Goal: Transaction & Acquisition: Subscribe to service/newsletter

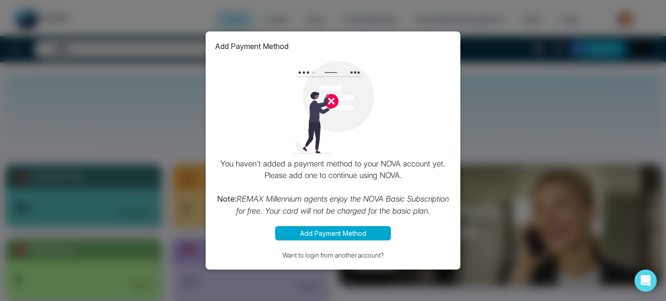
select select "*"
click at [79, 53] on div "Add Payment Method You haven't added a payment method to your NOVA account yet.…" at bounding box center [333, 150] width 666 height 301
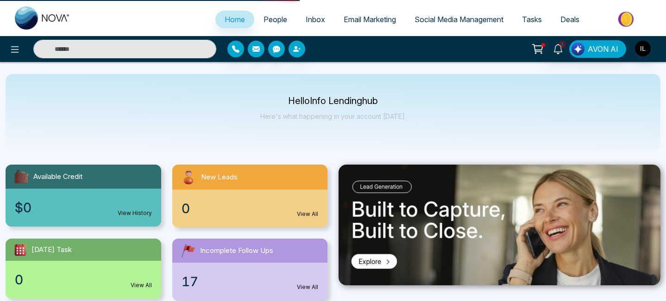
select select "*"
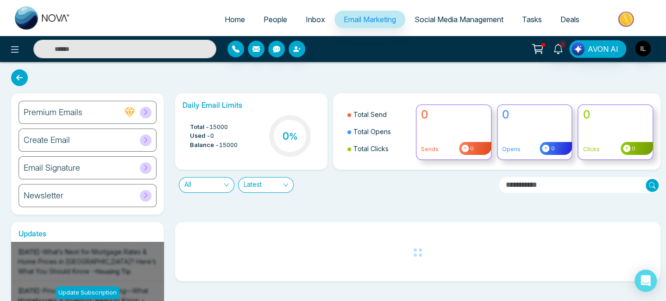
click at [6, 162] on div "Premium Emails Create Email Email Signature Newsletter" at bounding box center [88, 153] width 164 height 121
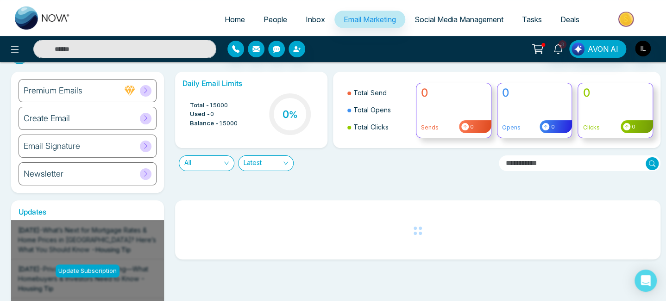
scroll to position [6, 0]
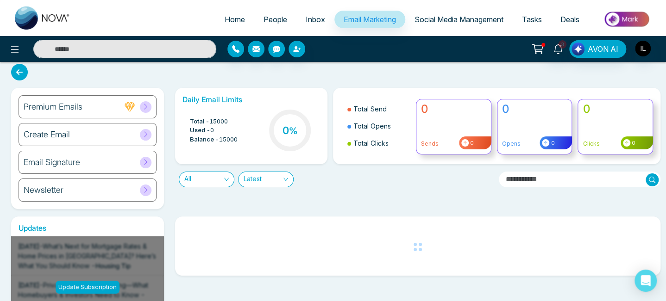
click at [148, 104] on icon at bounding box center [145, 106] width 7 height 7
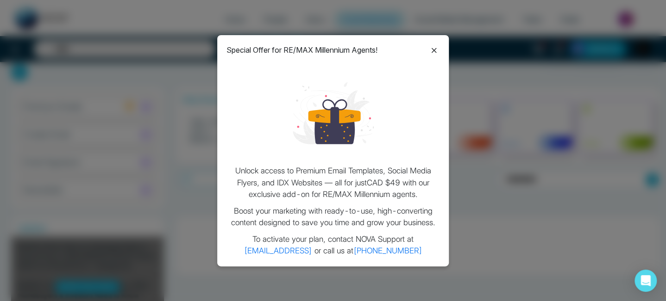
click at [434, 49] on icon at bounding box center [433, 50] width 11 height 11
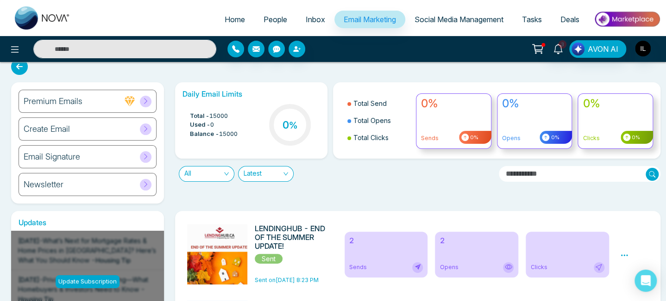
scroll to position [0, 0]
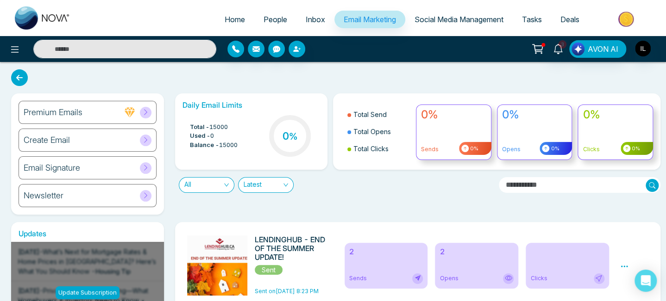
click at [274, 187] on span "Latest" at bounding box center [265, 185] width 44 height 15
click at [592, 185] on input "text" at bounding box center [580, 185] width 162 height 16
click at [430, 23] on span "Social Media Management" at bounding box center [458, 19] width 89 height 9
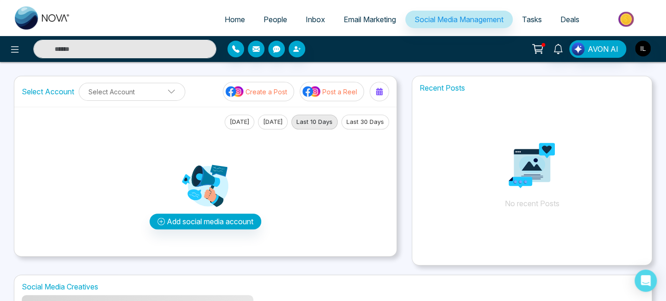
click at [368, 23] on span "Email Marketing" at bounding box center [369, 19] width 52 height 9
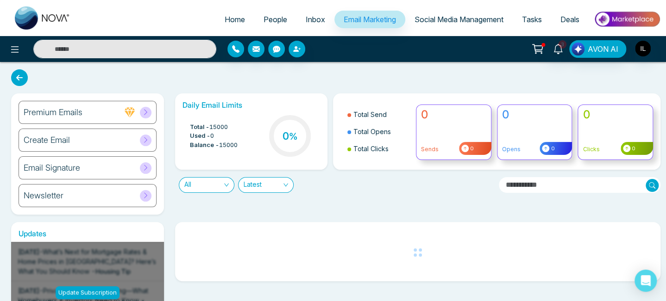
click at [146, 201] on span at bounding box center [146, 196] width 12 height 12
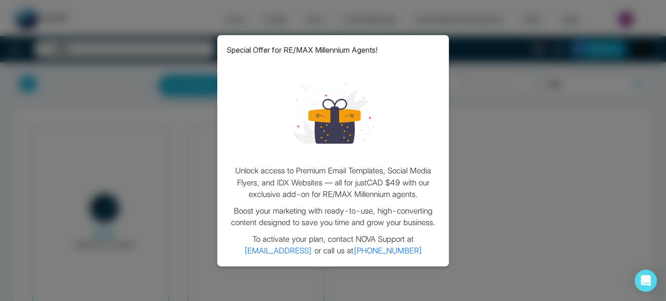
click at [496, 70] on div "Special Offer for RE/MAX Millennium Agents! Unlock access to Premium Email Temp…" at bounding box center [333, 150] width 666 height 301
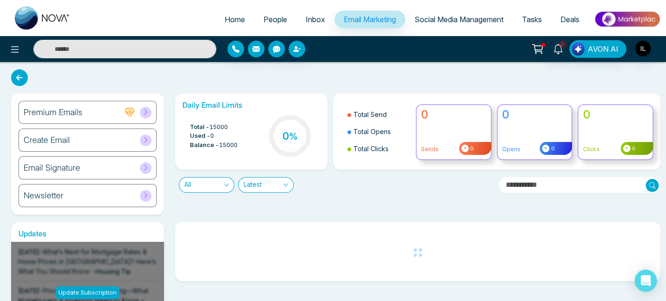
click at [147, 111] on icon at bounding box center [145, 112] width 7 height 7
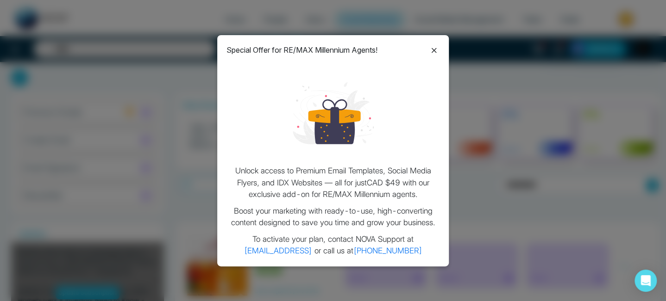
click at [436, 52] on icon at bounding box center [433, 50] width 11 height 11
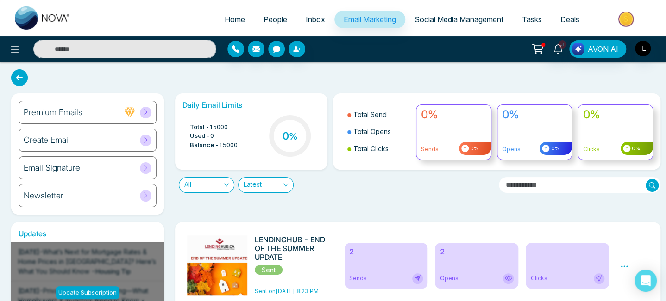
click at [144, 118] on span at bounding box center [146, 113] width 12 height 12
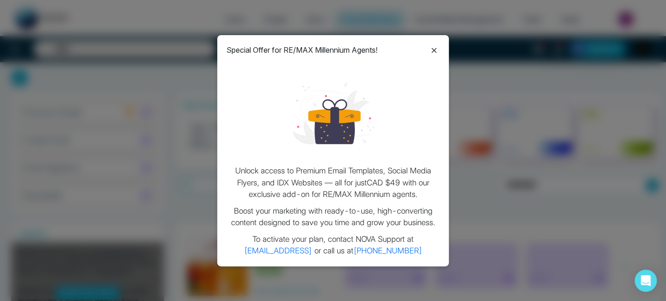
click at [184, 98] on div "Special Offer for RE/MAX Millennium Agents! Unlock access to Premium Email Temp…" at bounding box center [333, 150] width 666 height 301
click at [434, 51] on icon at bounding box center [433, 50] width 5 height 5
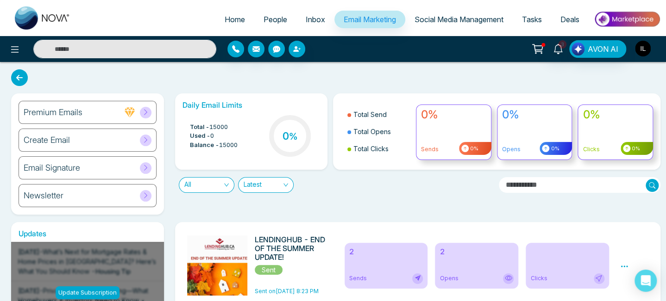
click at [646, 47] on img "button" at bounding box center [643, 49] width 16 height 16
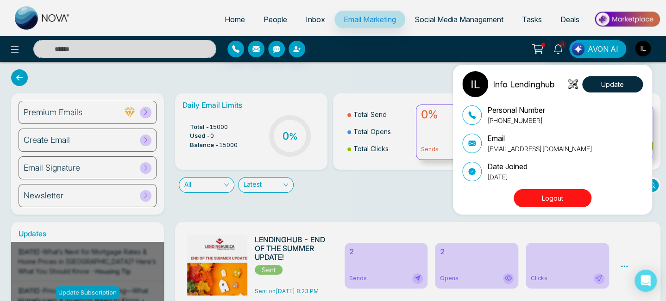
click at [646, 47] on div "Info Lendinghub Update Personal Number [PHONE_NUMBER] Email [EMAIL_ADDRESS][DOM…" at bounding box center [333, 150] width 666 height 301
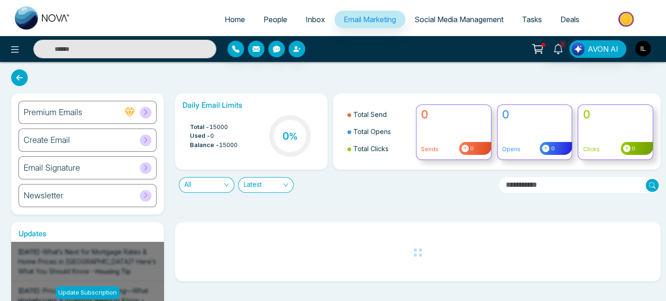
click at [147, 166] on icon at bounding box center [145, 167] width 7 height 7
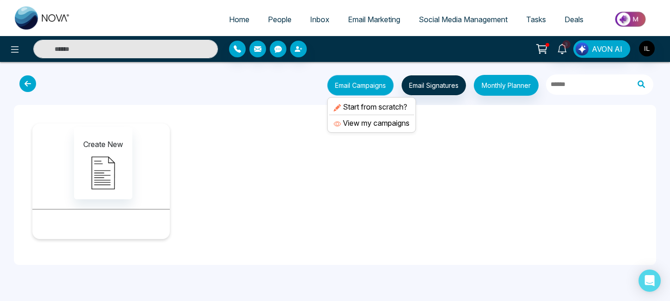
click at [356, 84] on button "Email Campaigns" at bounding box center [360, 85] width 67 height 21
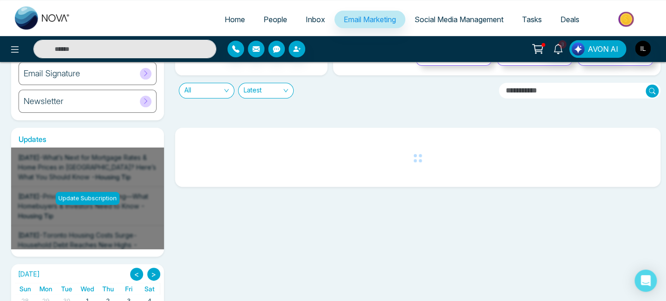
scroll to position [94, 0]
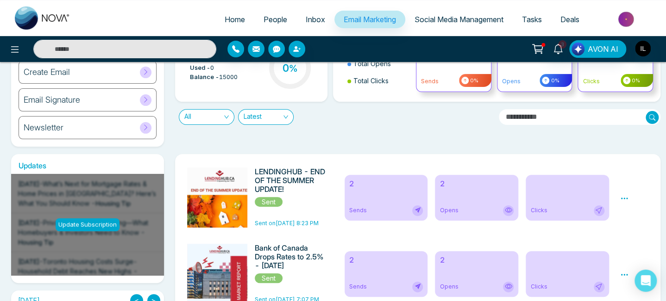
scroll to position [69, 0]
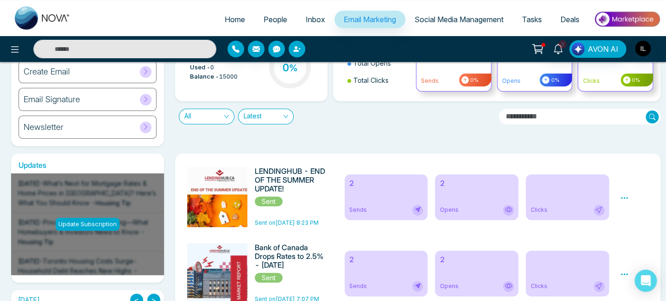
click at [85, 225] on div "Update Subscription" at bounding box center [88, 224] width 64 height 13
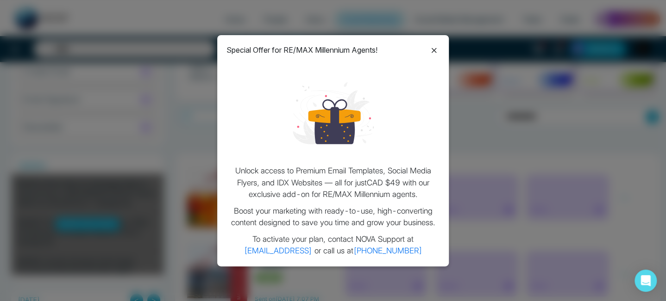
click at [518, 118] on div "Special Offer for RE/MAX Millennium Agents! Unlock access to Premium Email Temp…" at bounding box center [333, 150] width 666 height 301
click at [435, 50] on icon at bounding box center [433, 50] width 11 height 11
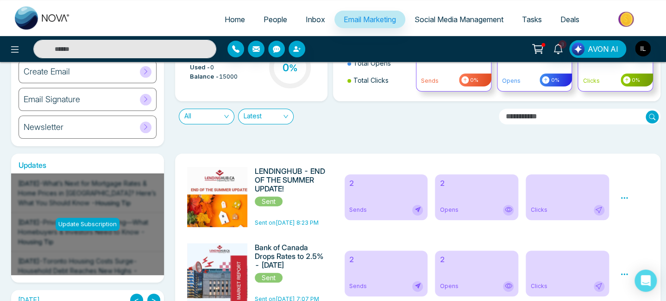
click at [483, 103] on div "All Latest" at bounding box center [332, 112] width 327 height 23
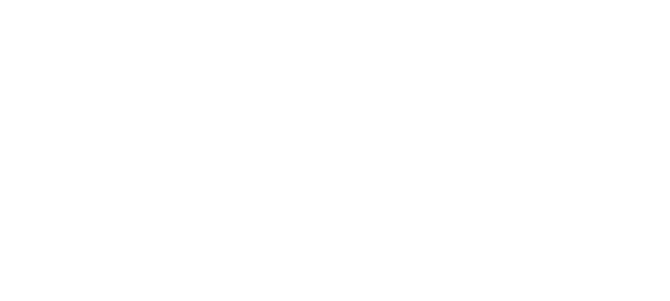
click at [595, 118] on body at bounding box center [335, 150] width 670 height 301
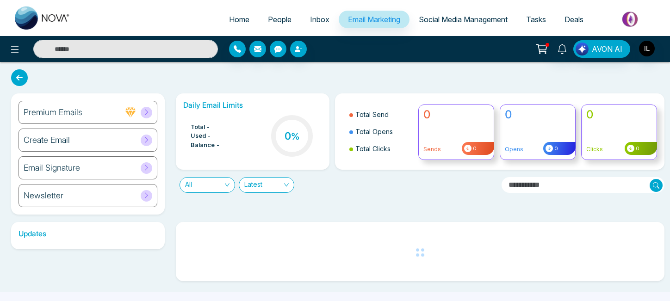
click at [180, 78] on div "Premium Emails Create Email Email Signature Newsletter Daily Email Limits Total…" at bounding box center [335, 177] width 670 height 231
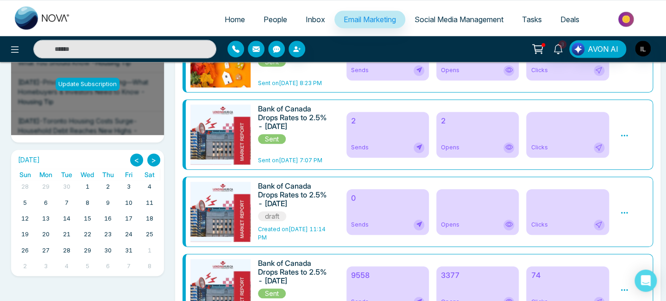
scroll to position [216, 0]
